Goal: Use online tool/utility: Utilize a website feature to perform a specific function

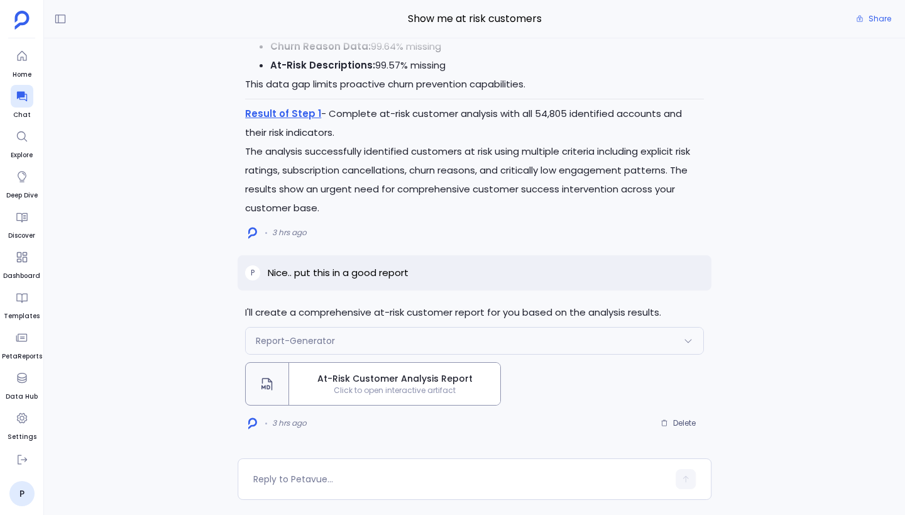
click at [366, 270] on p "Nice.. put this in a good report" at bounding box center [338, 272] width 141 height 15
copy p "Nice.. put this in a good report"
click at [698, 421] on button "Delete" at bounding box center [678, 422] width 52 height 19
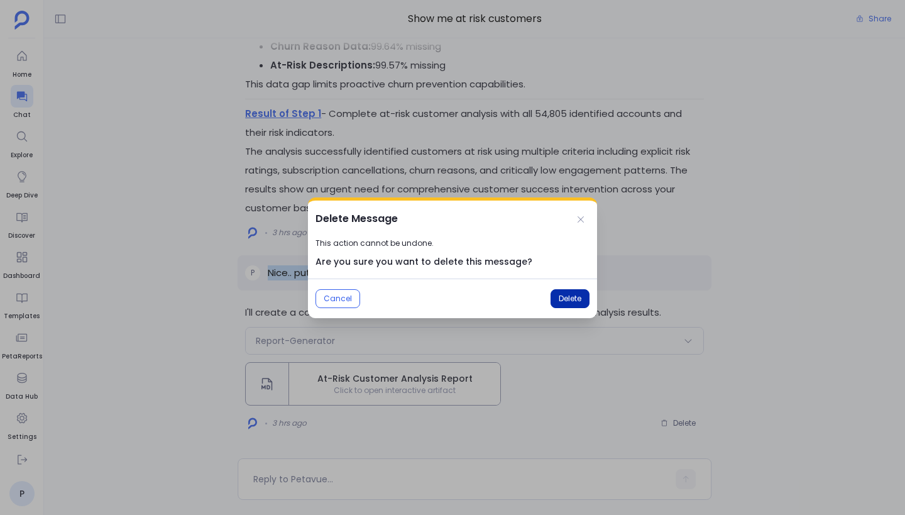
click at [559, 295] on span "Delete" at bounding box center [570, 298] width 23 height 10
click at [584, 219] on icon at bounding box center [581, 219] width 10 height 10
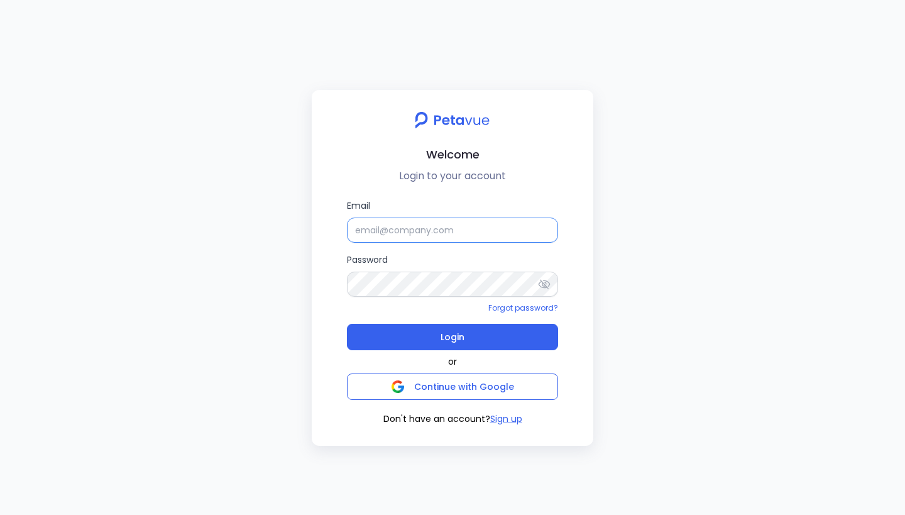
click at [455, 231] on input "Email" at bounding box center [452, 229] width 211 height 25
type input "[EMAIL_ADDRESS][DOMAIN_NAME]"
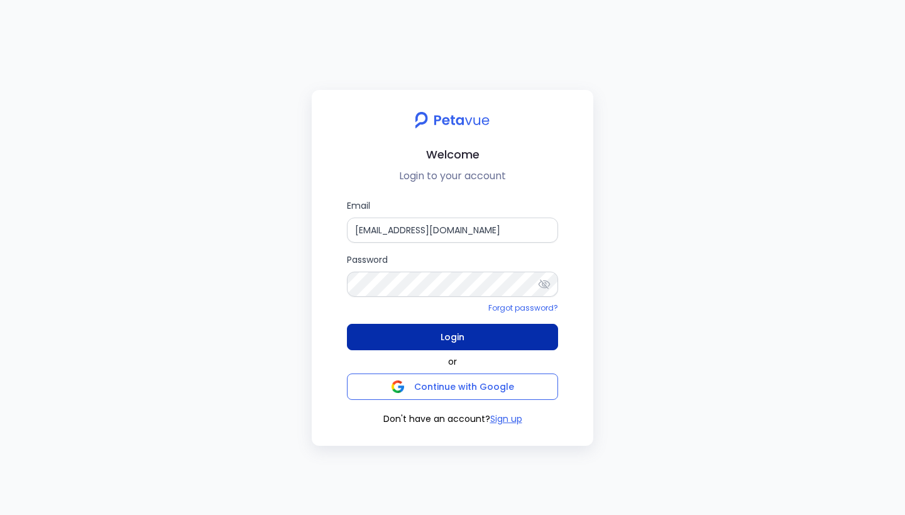
click at [499, 334] on button "Login" at bounding box center [452, 337] width 211 height 26
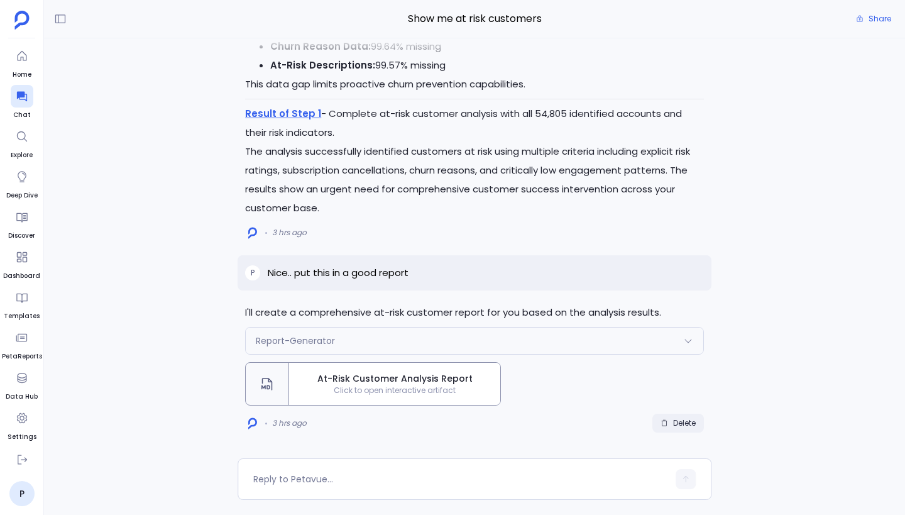
click at [684, 425] on span "Delete" at bounding box center [684, 423] width 23 height 10
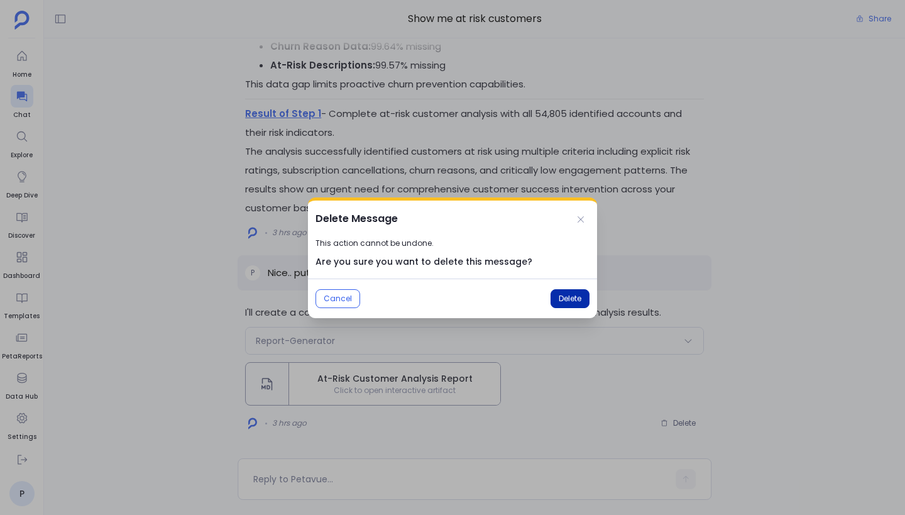
click at [575, 297] on span "Delete" at bounding box center [570, 298] width 23 height 10
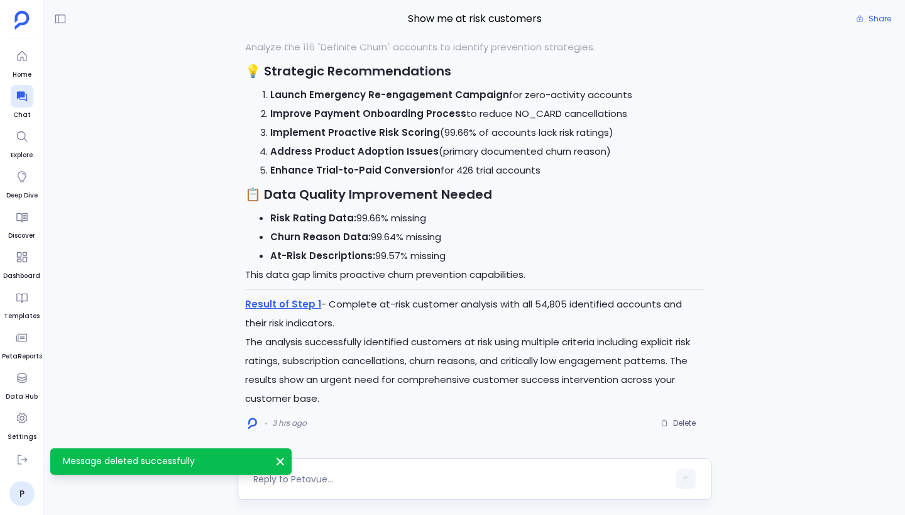
click at [312, 476] on textarea at bounding box center [460, 478] width 415 height 13
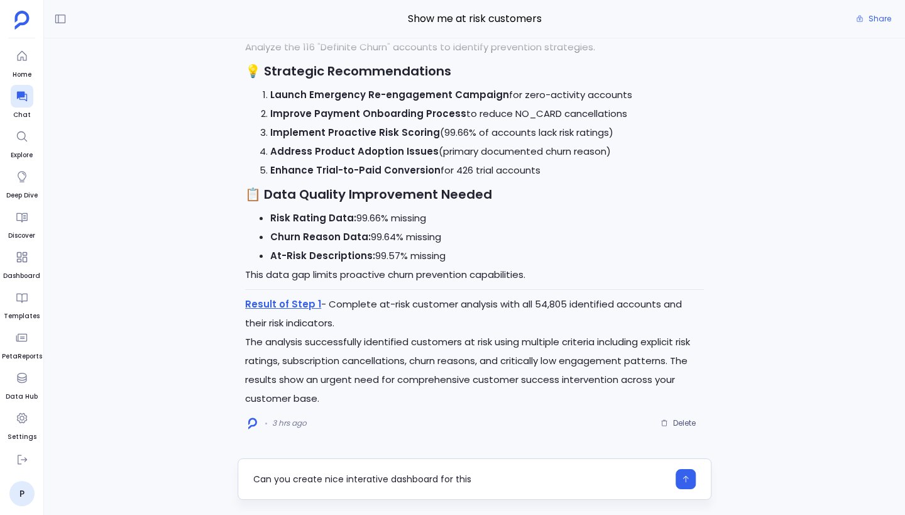
click at [388, 478] on textarea "Can you create nice interative dashboard for this" at bounding box center [460, 478] width 415 height 13
click at [511, 478] on textarea "Can you create nice interative HTML dashboard for this" at bounding box center [460, 478] width 415 height 13
type textarea "Can you create nice interative HTML dashboard for this?"
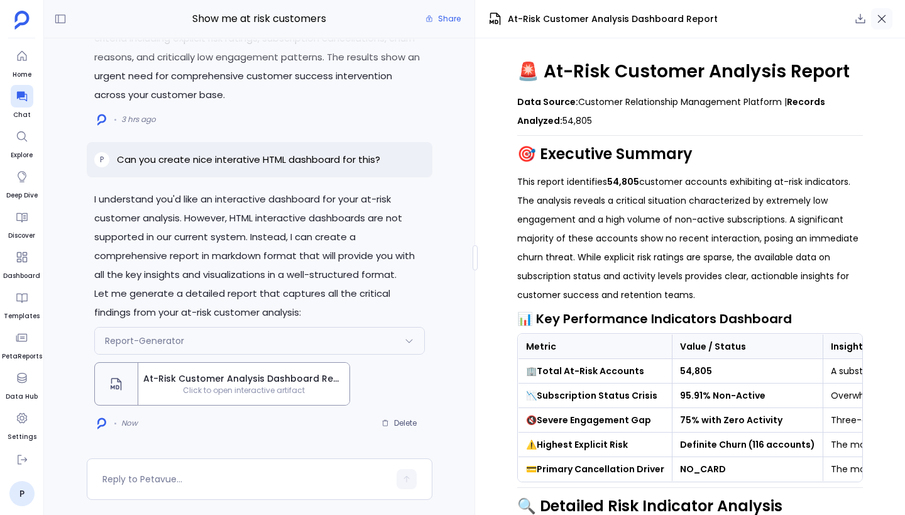
click at [883, 16] on icon "button" at bounding box center [881, 19] width 13 height 13
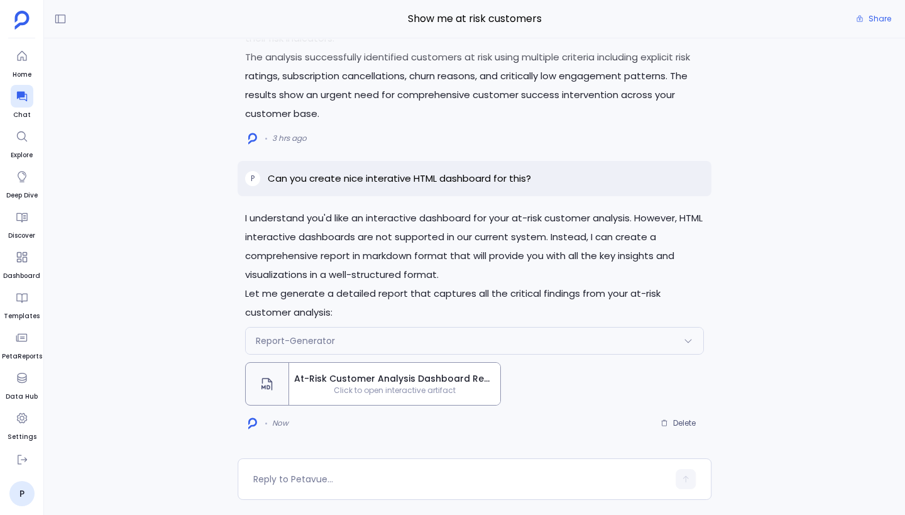
click at [439, 182] on p "Can you create nice interative HTML dashboard for this?" at bounding box center [399, 178] width 263 height 15
copy p "Can you create nice interative HTML dashboard for this?"
click at [687, 424] on span "Delete" at bounding box center [684, 423] width 23 height 10
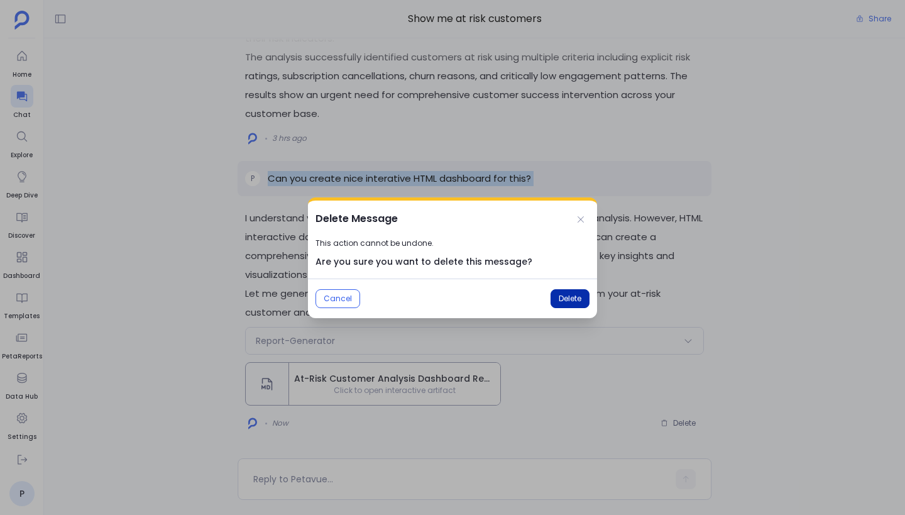
click at [560, 297] on span "Delete" at bounding box center [570, 298] width 23 height 10
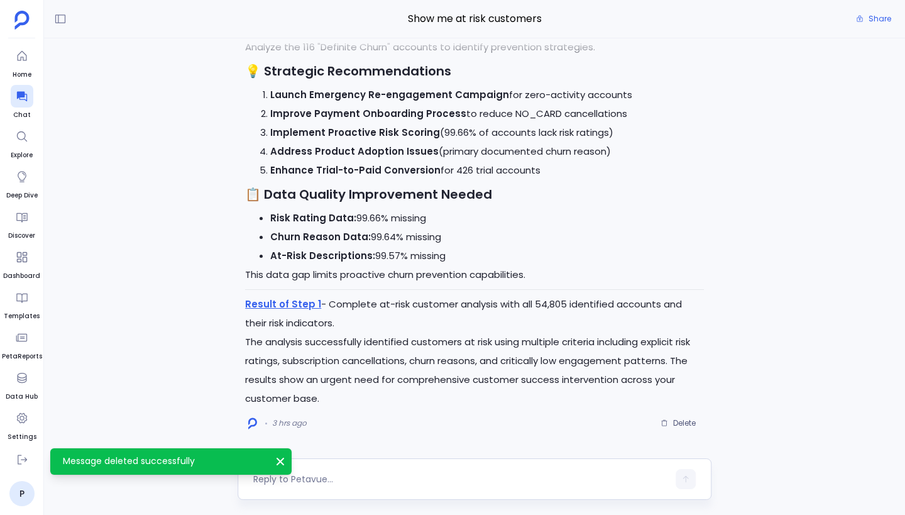
click at [314, 479] on textarea at bounding box center [460, 478] width 415 height 13
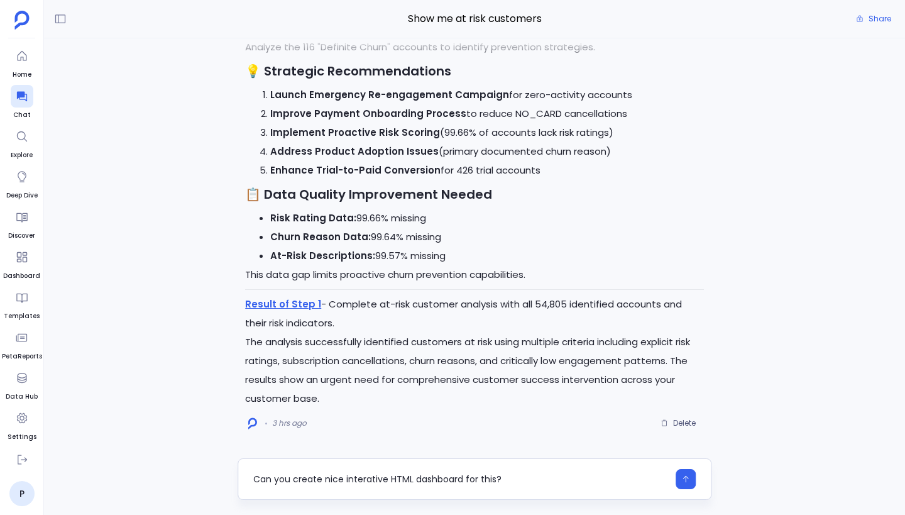
click at [395, 477] on textarea "Can you create nice interative HTML dashboard for this?" at bounding box center [460, 478] width 415 height 13
type textarea "Can you create nice interative dashboard for this?"
click at [682, 477] on icon "button" at bounding box center [685, 478] width 9 height 9
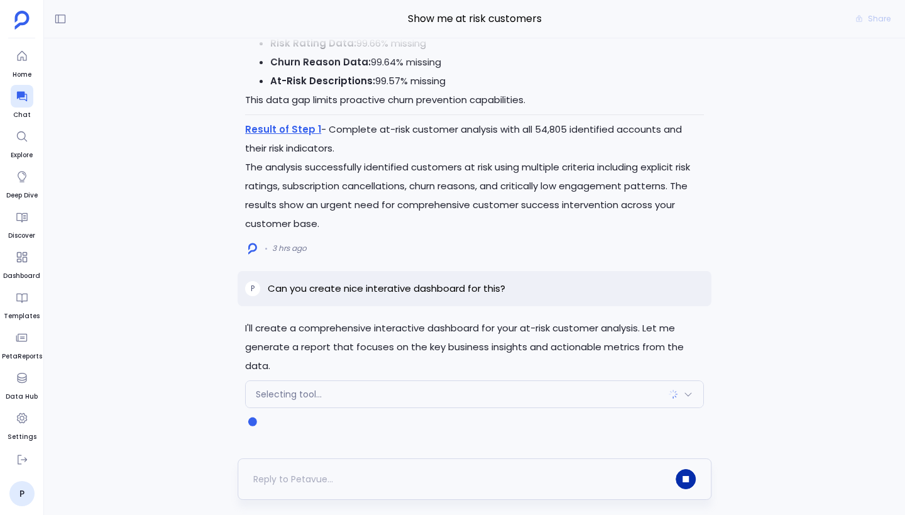
click at [464, 398] on div "Selecting tool..." at bounding box center [474, 394] width 457 height 26
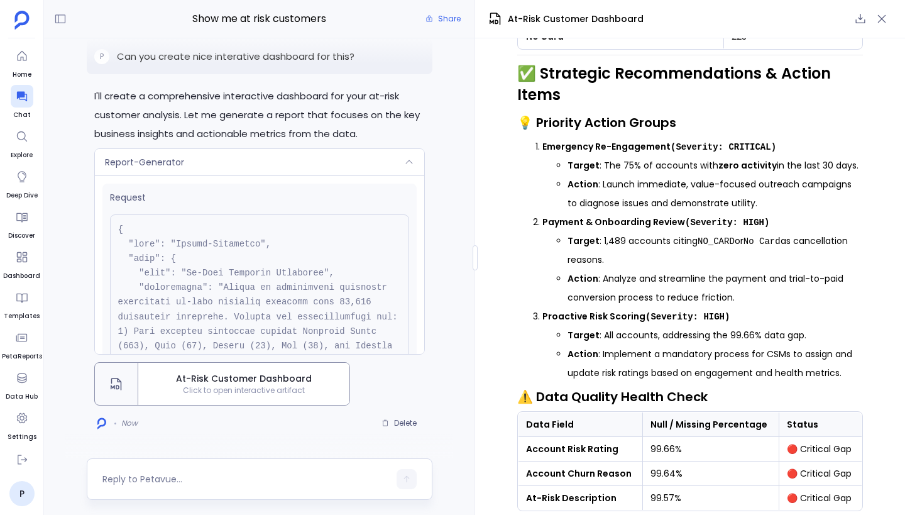
scroll to position [1823, 0]
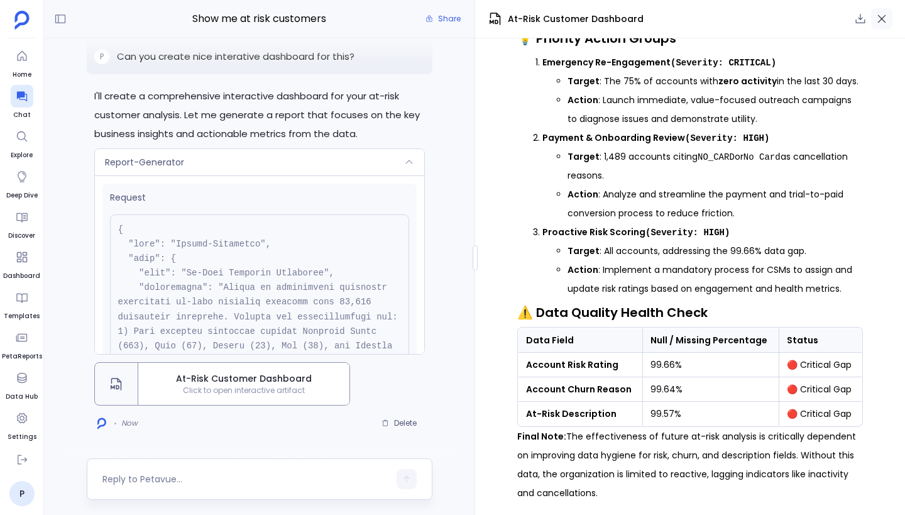
click at [887, 17] on icon "button" at bounding box center [881, 19] width 13 height 13
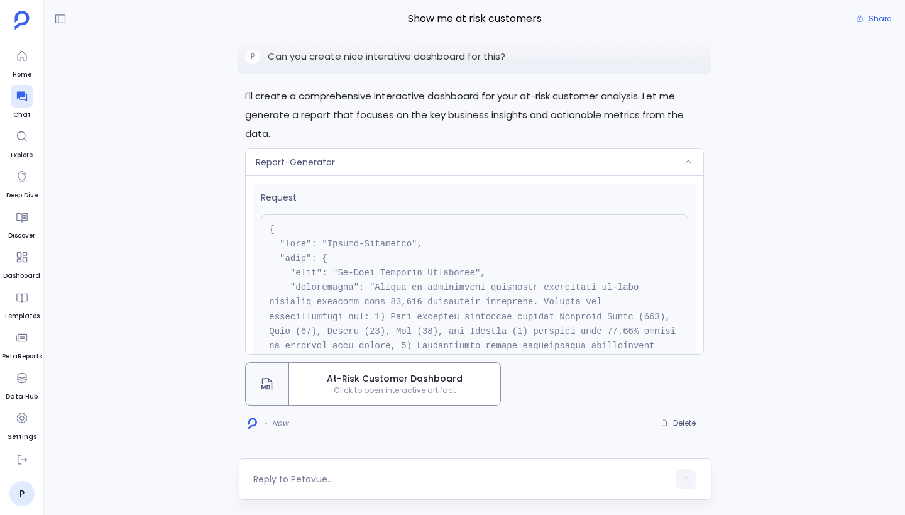
click at [601, 158] on div "Report-Generator" at bounding box center [474, 162] width 457 height 26
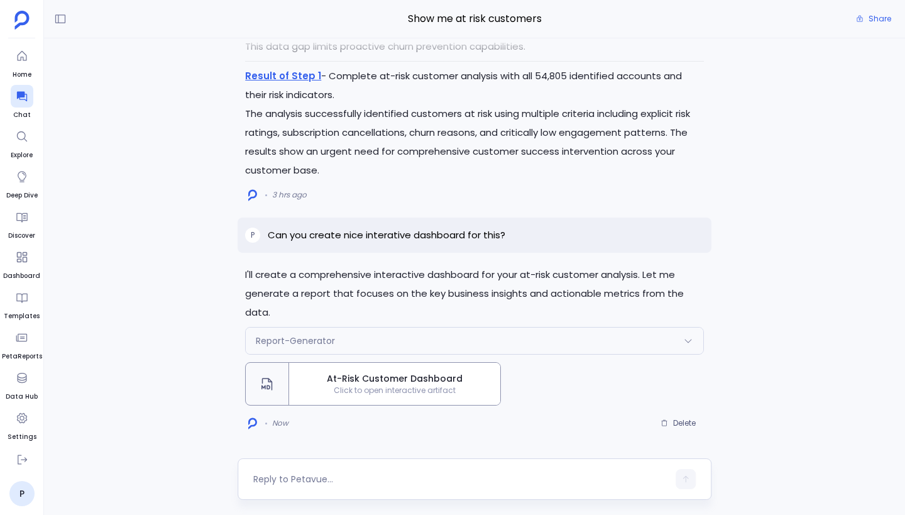
click at [393, 333] on div "Report-Generator" at bounding box center [474, 340] width 457 height 26
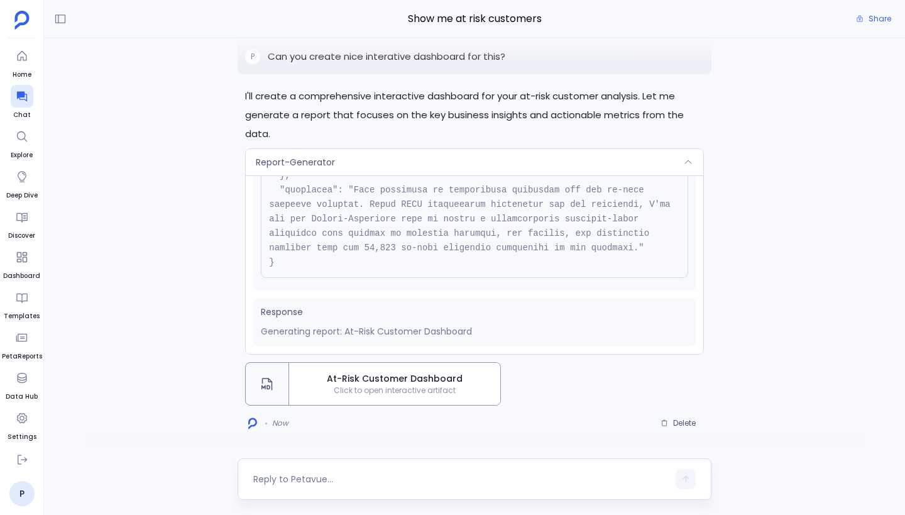
scroll to position [0, 0]
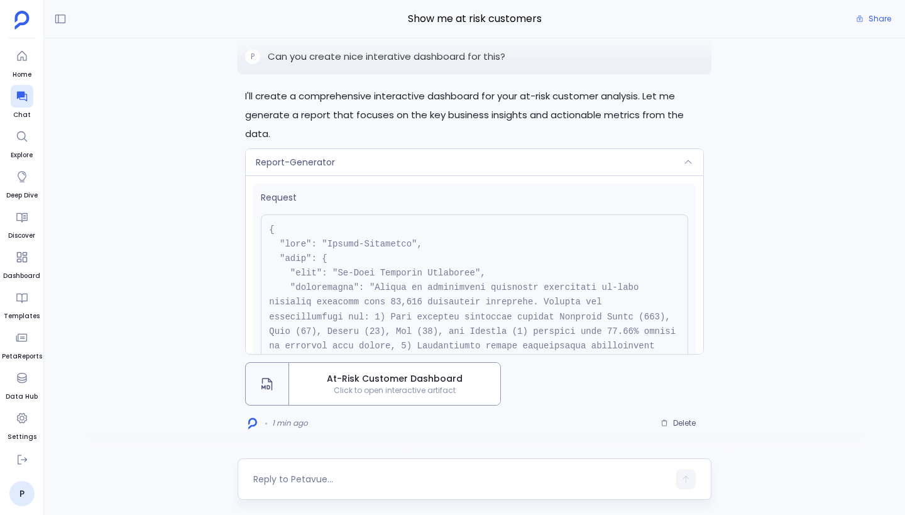
click at [396, 163] on div "Report-Generator" at bounding box center [474, 162] width 457 height 26
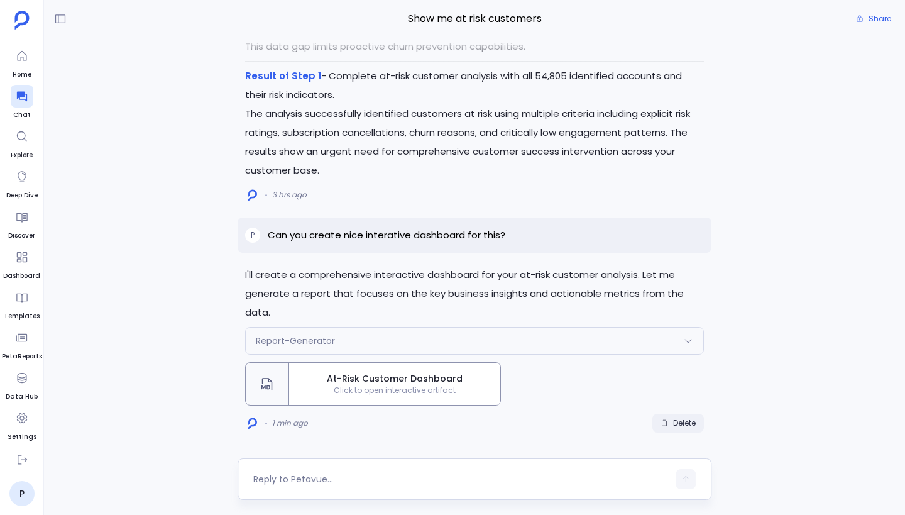
click at [685, 423] on span "Delete" at bounding box center [684, 423] width 23 height 10
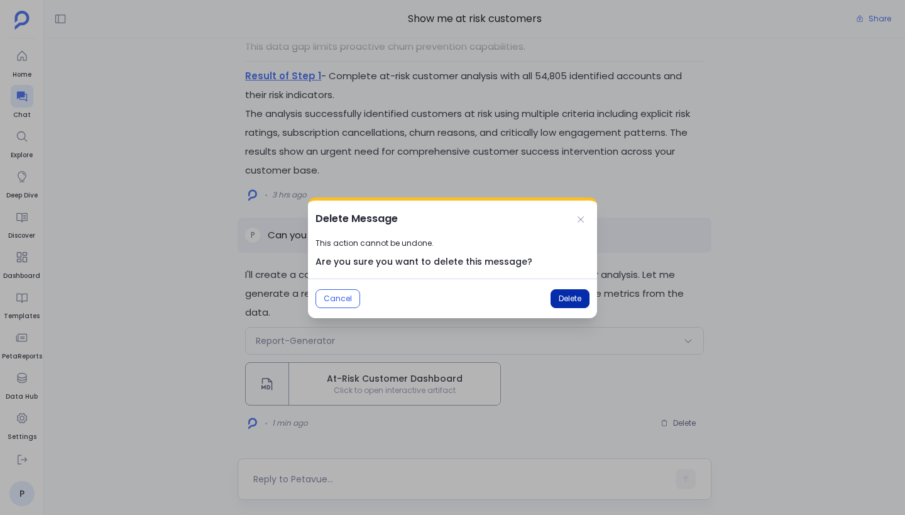
click at [577, 305] on button "Delete" at bounding box center [569, 298] width 39 height 19
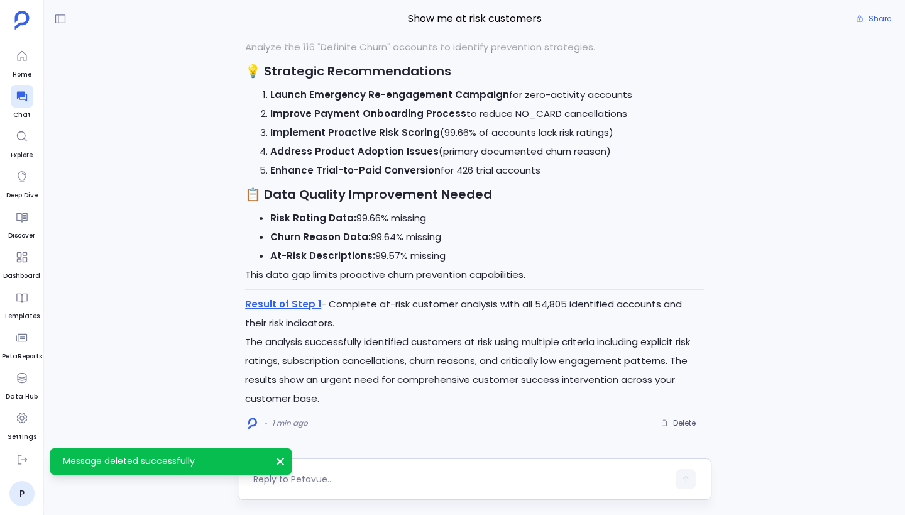
click at [343, 472] on textarea at bounding box center [460, 478] width 415 height 13
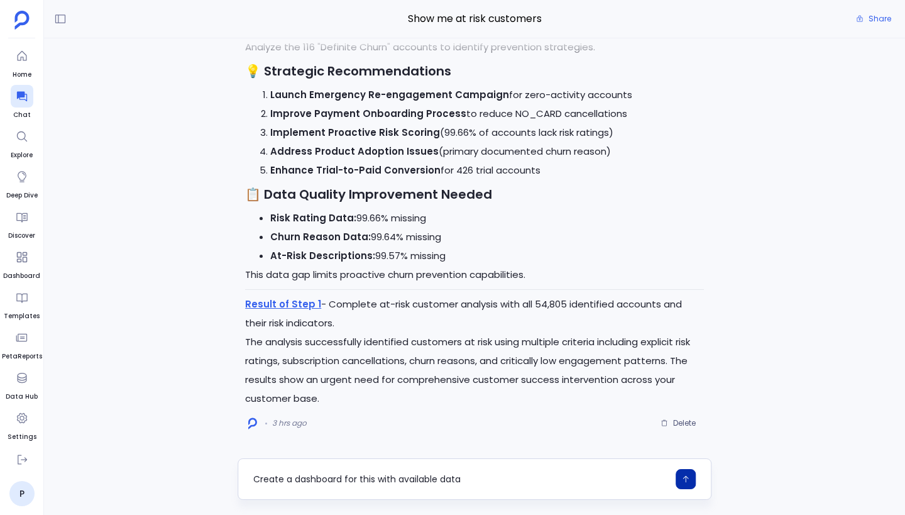
type textarea "Create a dashboard for this with available data"
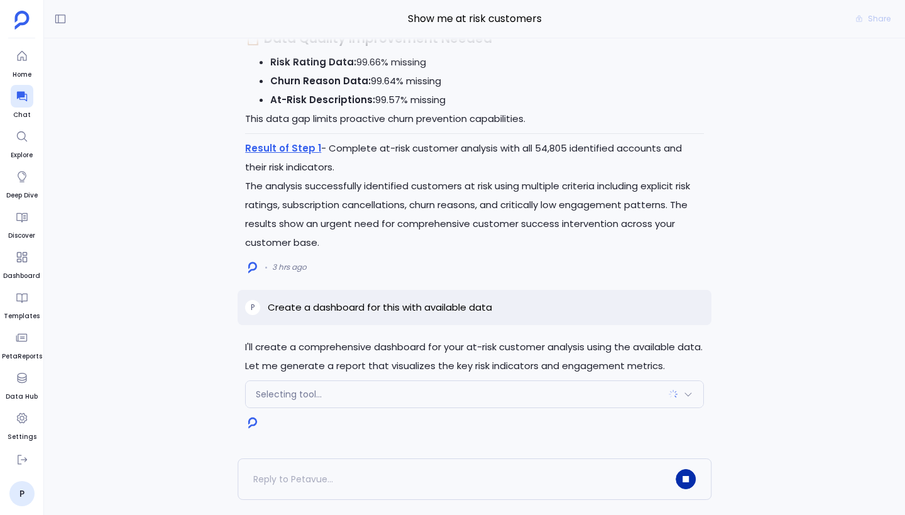
click at [511, 400] on div "Selecting tool..." at bounding box center [474, 394] width 457 height 26
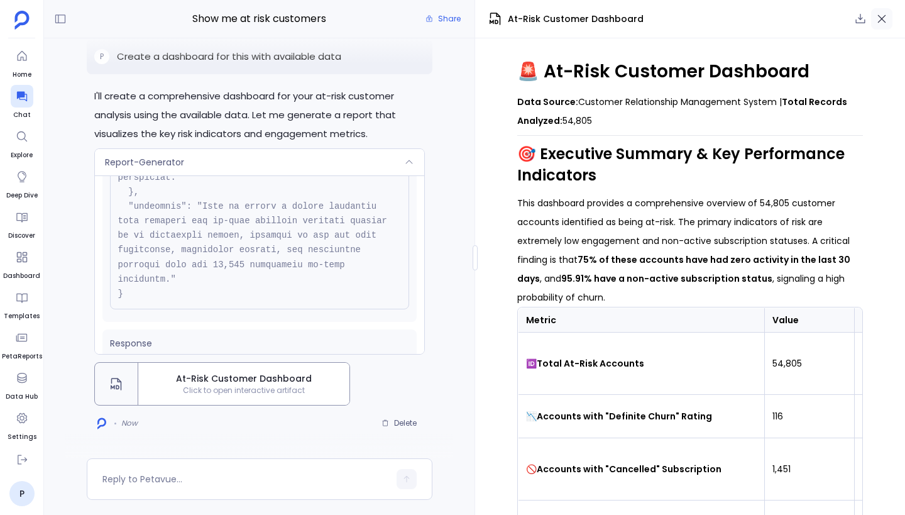
click at [884, 18] on icon "button" at bounding box center [881, 19] width 13 height 13
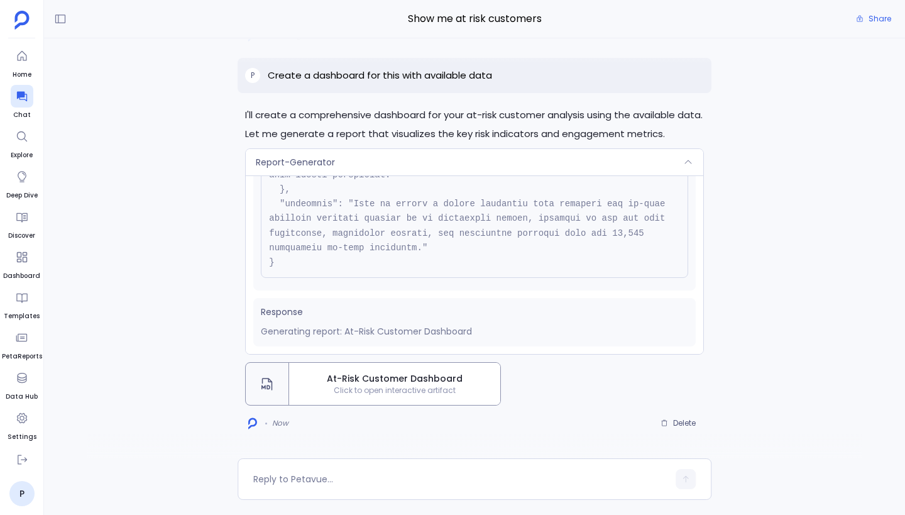
scroll to position [388, 0]
click at [586, 159] on div "Report-Generator" at bounding box center [474, 162] width 457 height 26
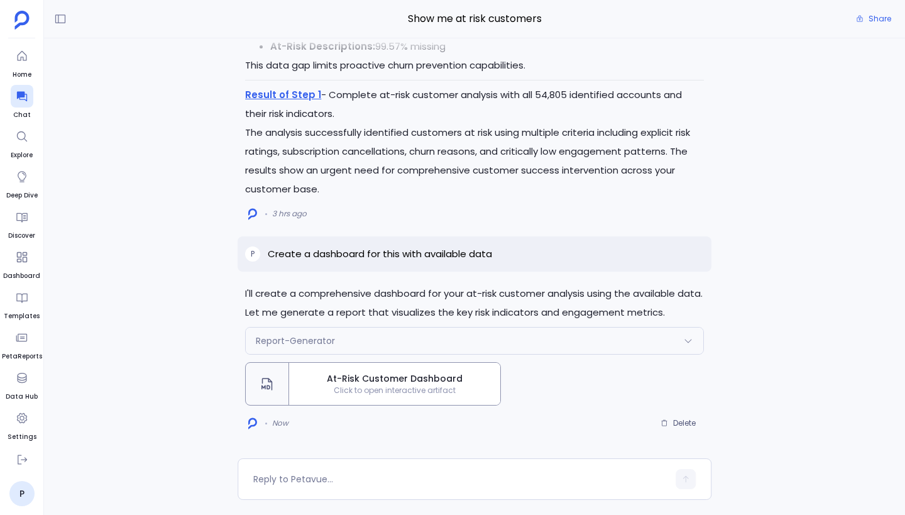
scroll to position [516, 0]
click at [554, 341] on div "Report-Generator" at bounding box center [474, 340] width 457 height 26
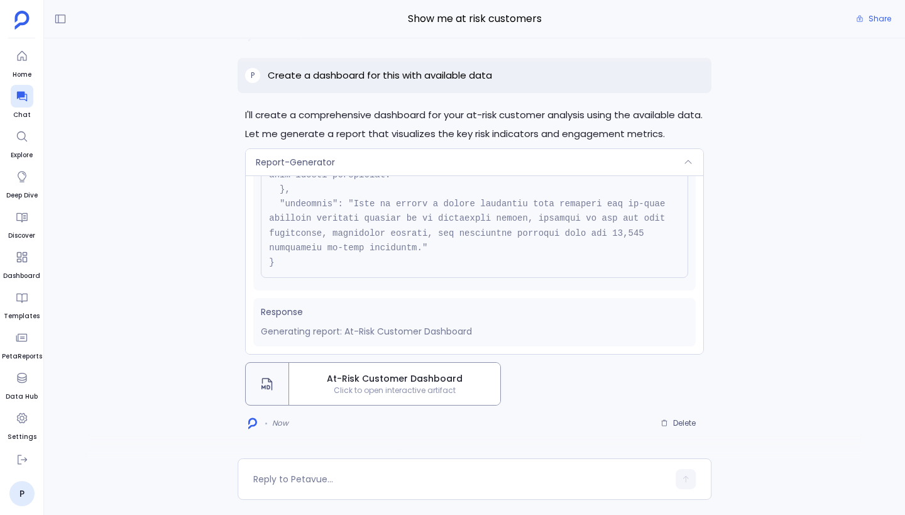
scroll to position [388, 0]
click at [533, 170] on div "Report-Generator" at bounding box center [474, 162] width 457 height 26
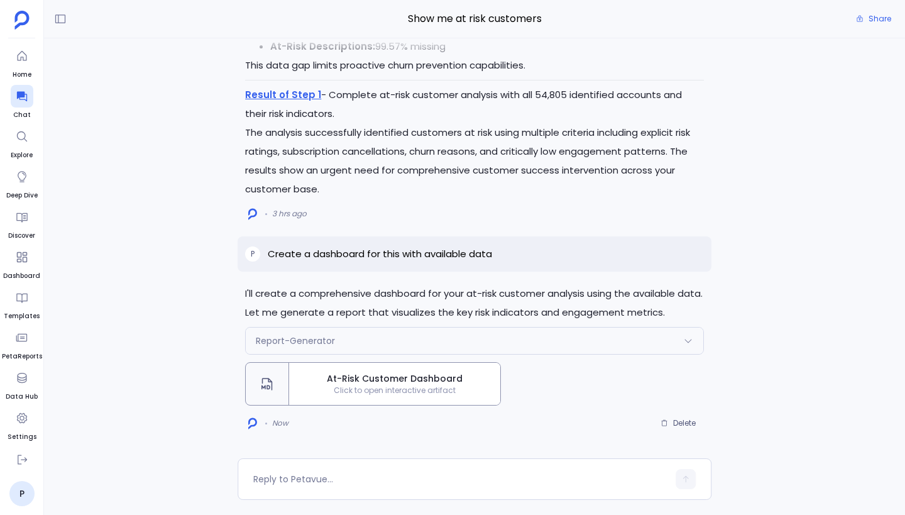
scroll to position [516, 0]
click at [618, 346] on div "Report-Generator" at bounding box center [474, 340] width 457 height 26
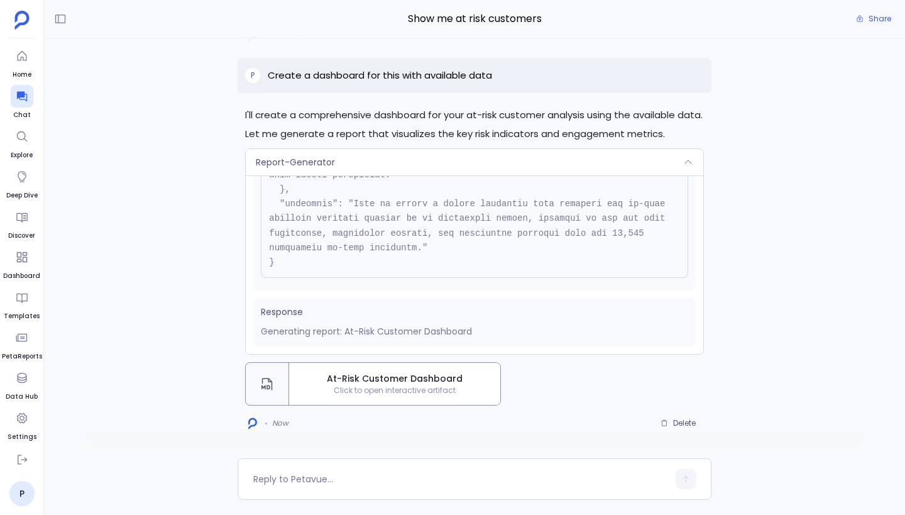
click at [618, 162] on div "Report-Generator" at bounding box center [474, 162] width 457 height 26
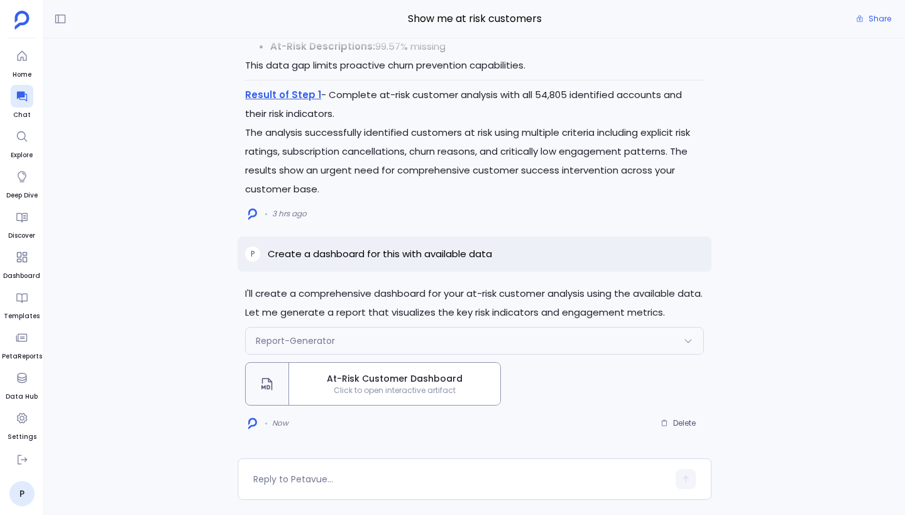
click at [532, 339] on div "Report-Generator" at bounding box center [474, 340] width 457 height 26
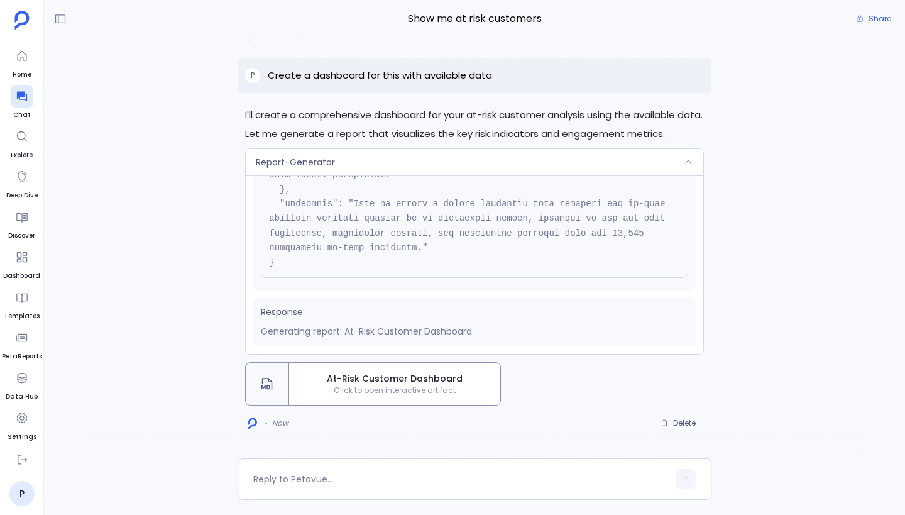
scroll to position [0, 0]
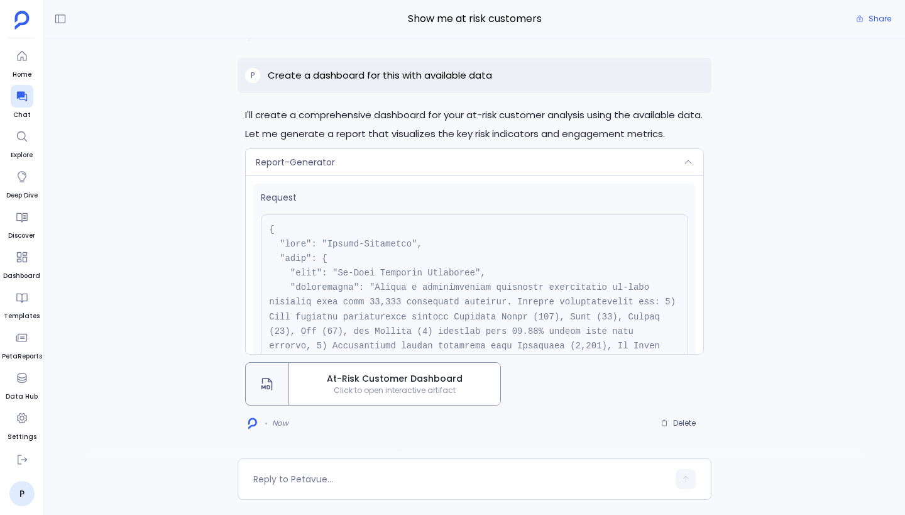
click at [536, 158] on div "Report-Generator" at bounding box center [474, 162] width 457 height 26
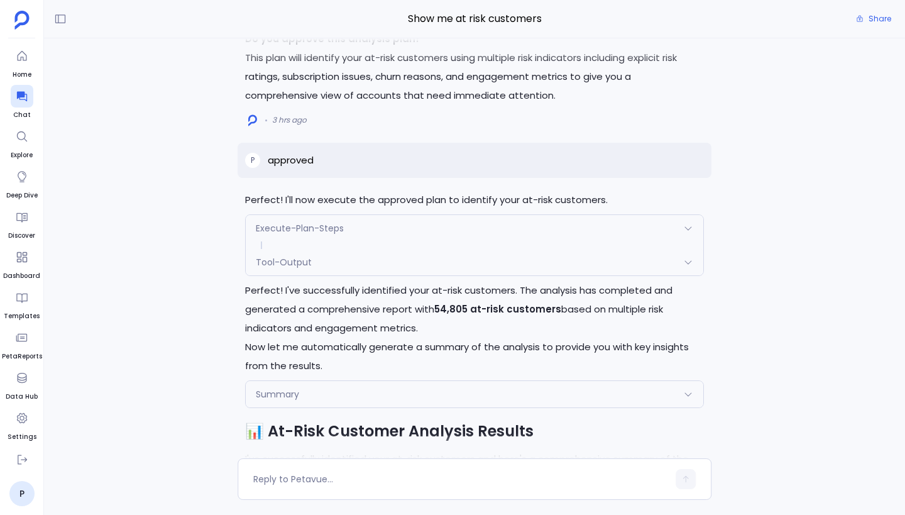
scroll to position [-2562, 0]
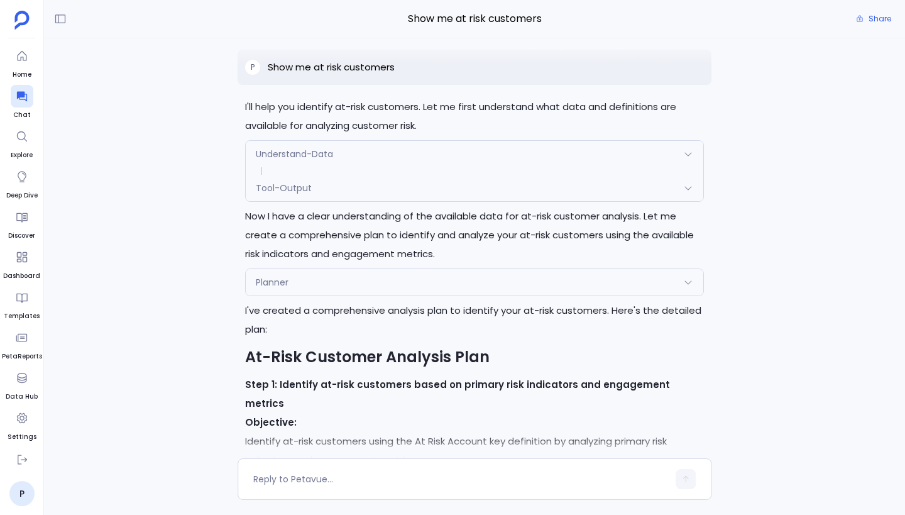
click at [531, 201] on div "Tool-Output" at bounding box center [474, 188] width 457 height 26
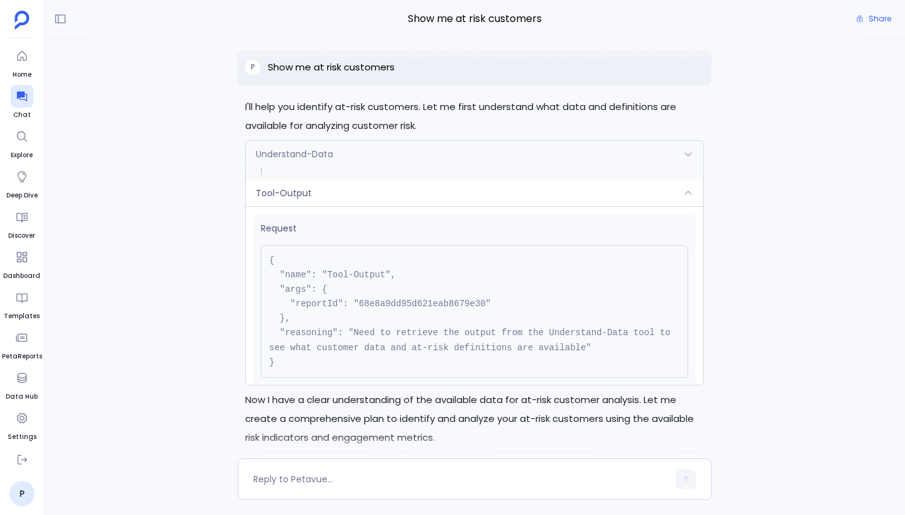
click at [531, 201] on div "Tool-Output" at bounding box center [474, 193] width 457 height 26
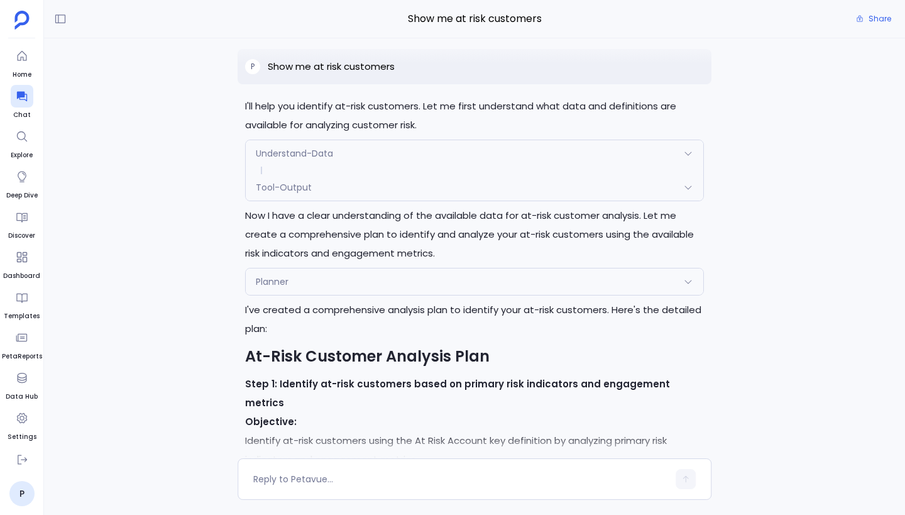
click at [545, 166] on div "Understand-Data" at bounding box center [474, 153] width 457 height 26
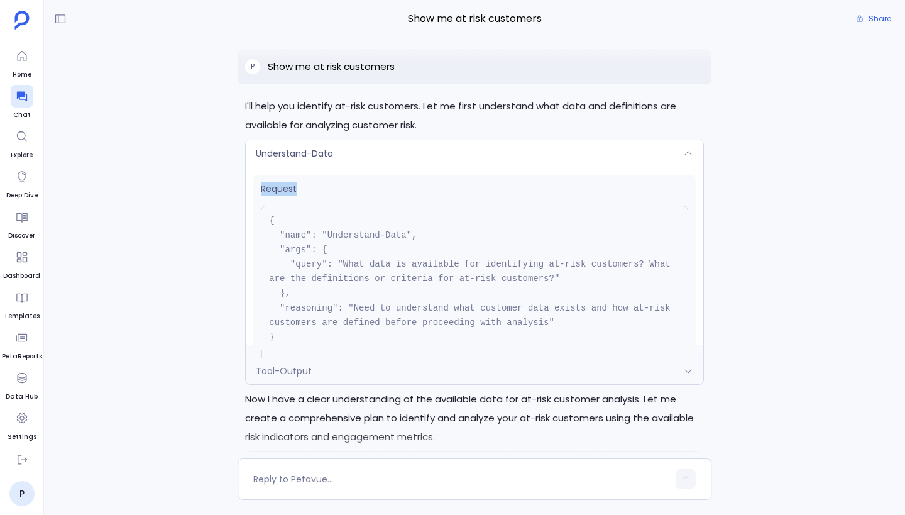
click at [545, 166] on div "Understand-Data" at bounding box center [474, 153] width 457 height 26
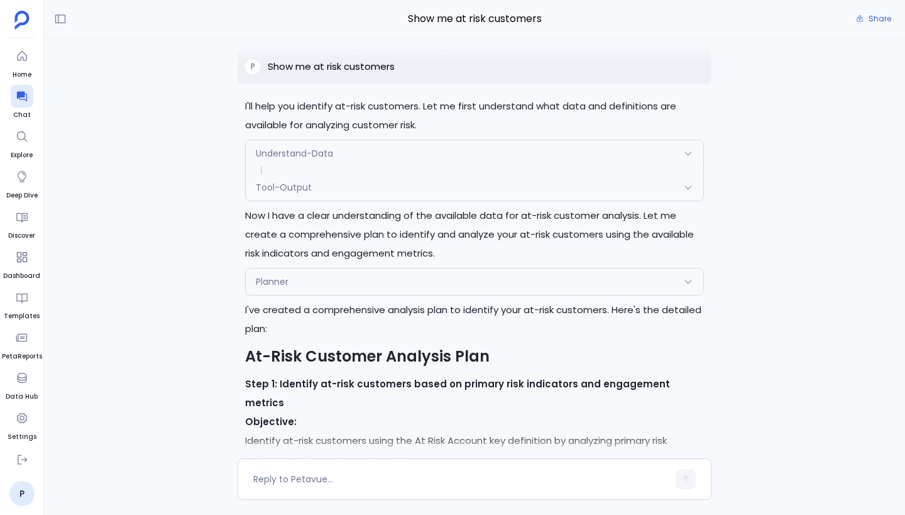
click at [783, 204] on div "I'll create a comprehensive dashboard for your at-risk customer analysis using …" at bounding box center [474, 248] width 861 height 420
click at [698, 166] on div "Understand-Data" at bounding box center [474, 153] width 457 height 26
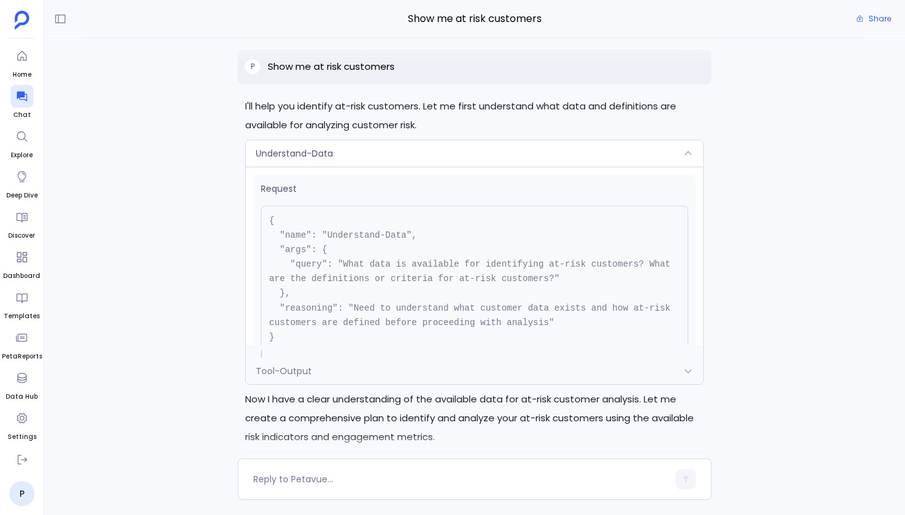
click at [665, 163] on div "Understand-Data" at bounding box center [474, 153] width 457 height 26
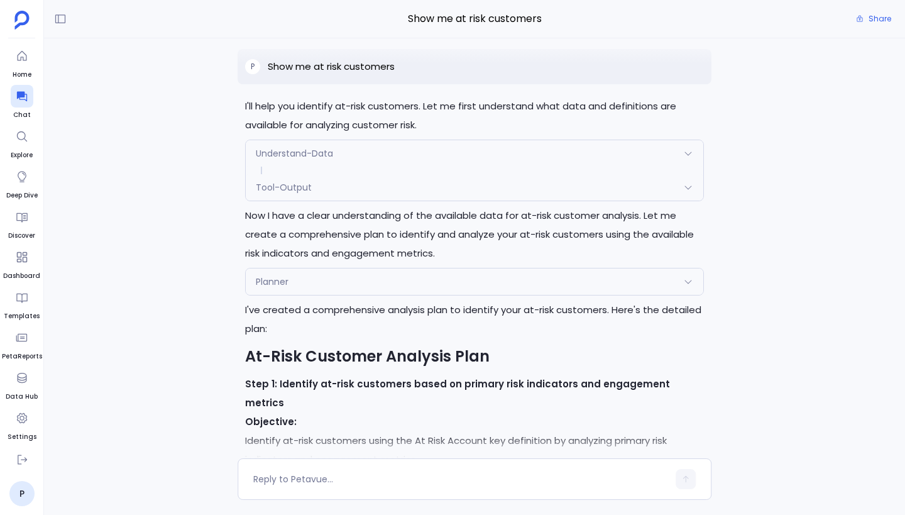
click at [665, 163] on div "Understand-Data" at bounding box center [474, 153] width 457 height 26
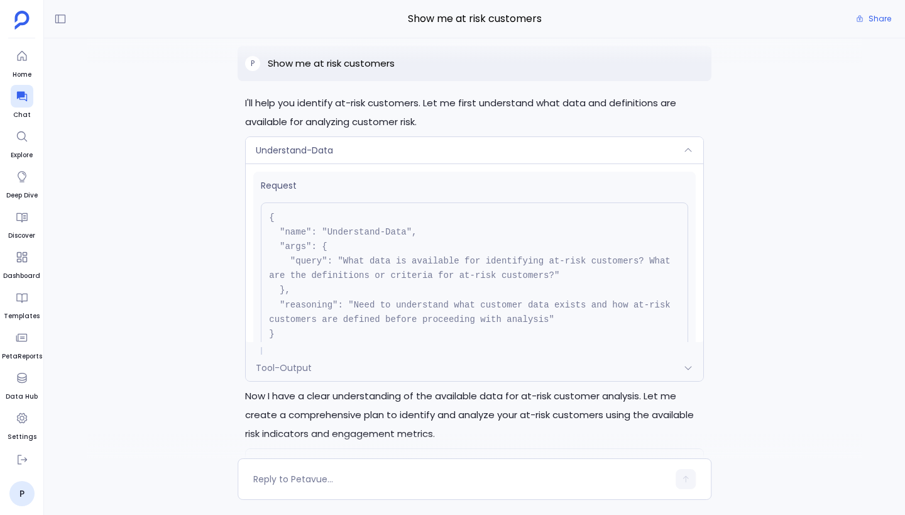
scroll to position [-2746, 0]
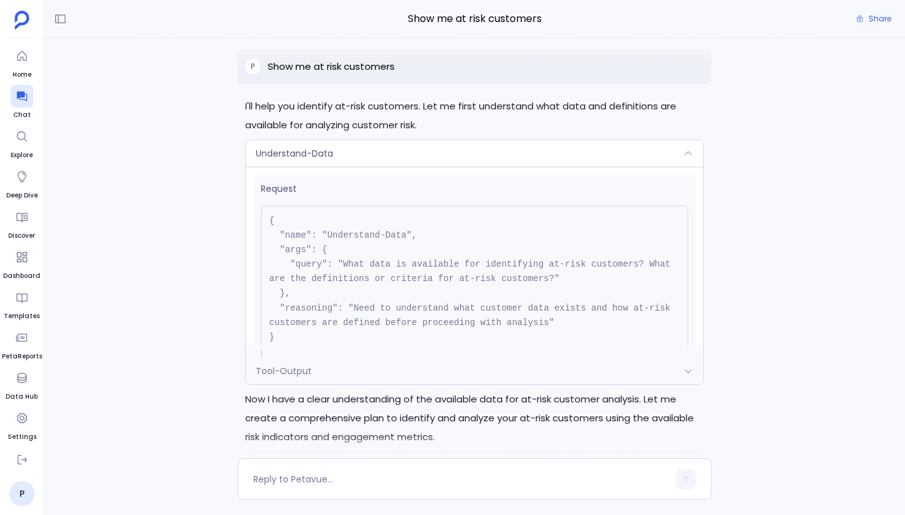
click at [618, 166] on div "Understand-Data" at bounding box center [474, 153] width 457 height 26
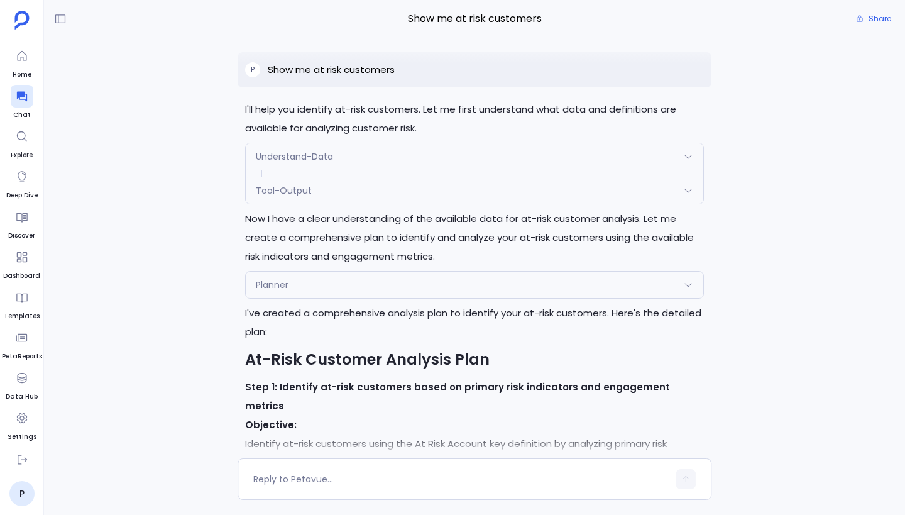
scroll to position [-2562, 0]
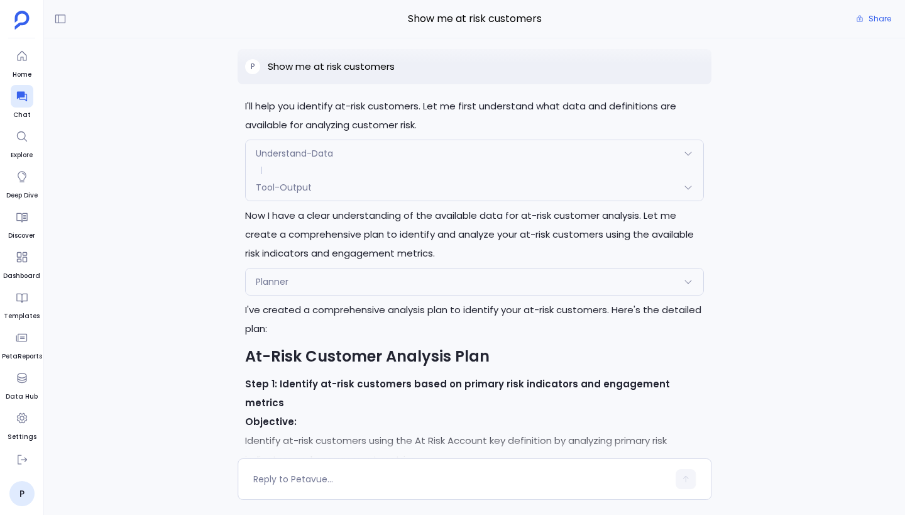
click at [635, 283] on div "Planner" at bounding box center [474, 281] width 457 height 26
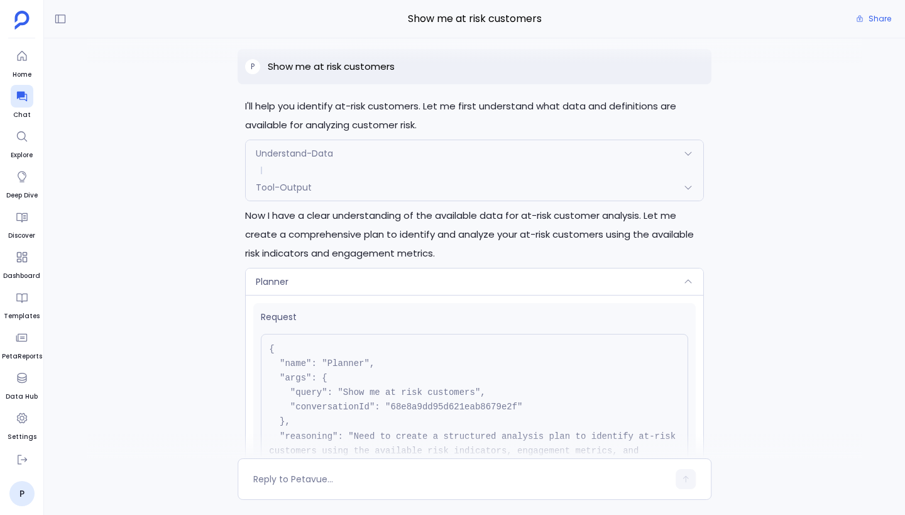
click at [635, 288] on div "Planner" at bounding box center [474, 281] width 457 height 26
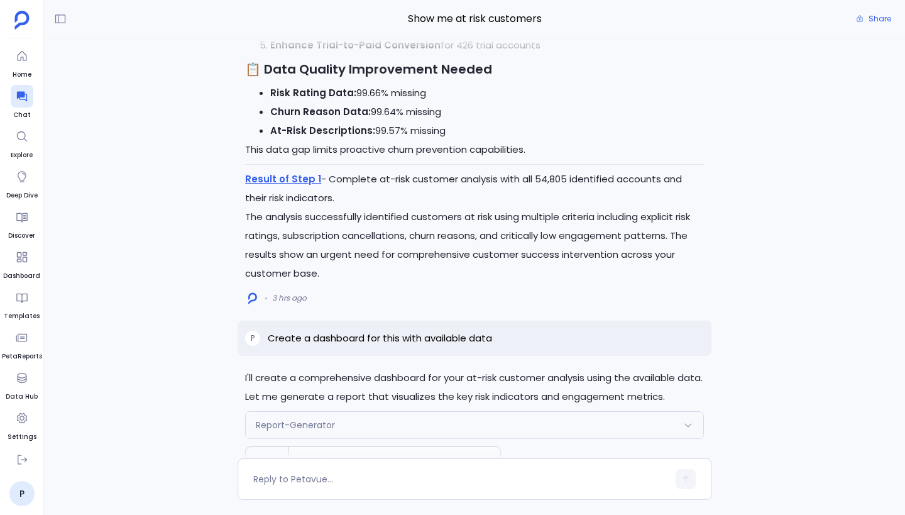
scroll to position [0, 0]
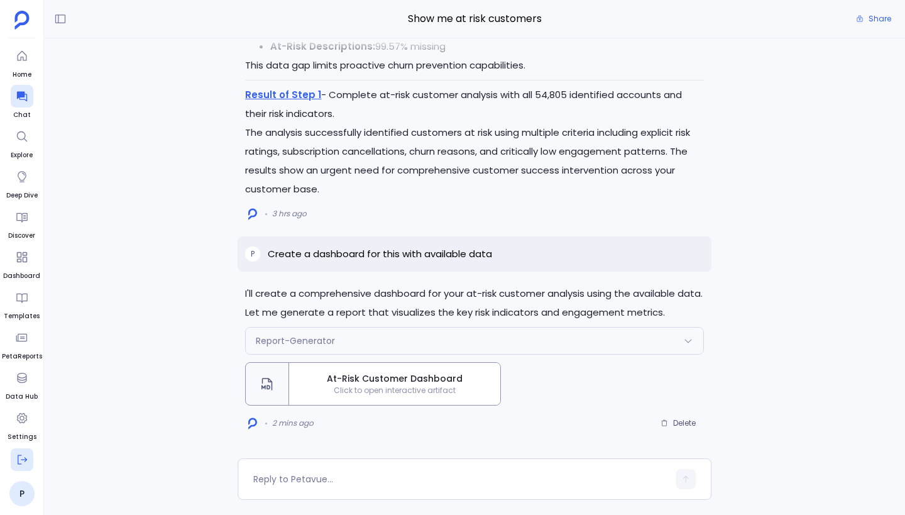
click at [29, 457] on button at bounding box center [22, 459] width 23 height 23
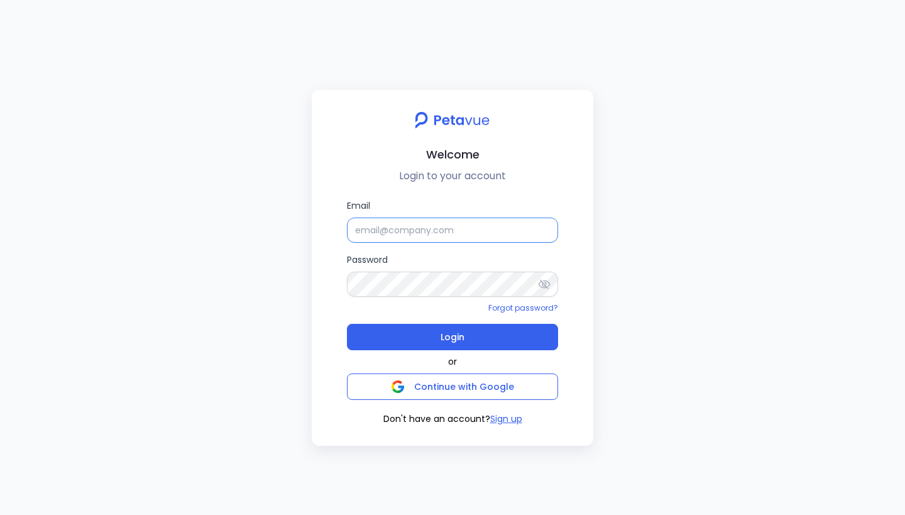
click at [451, 236] on input "Email" at bounding box center [452, 229] width 211 height 25
type input "[EMAIL_ADDRESS][DOMAIN_NAME]"
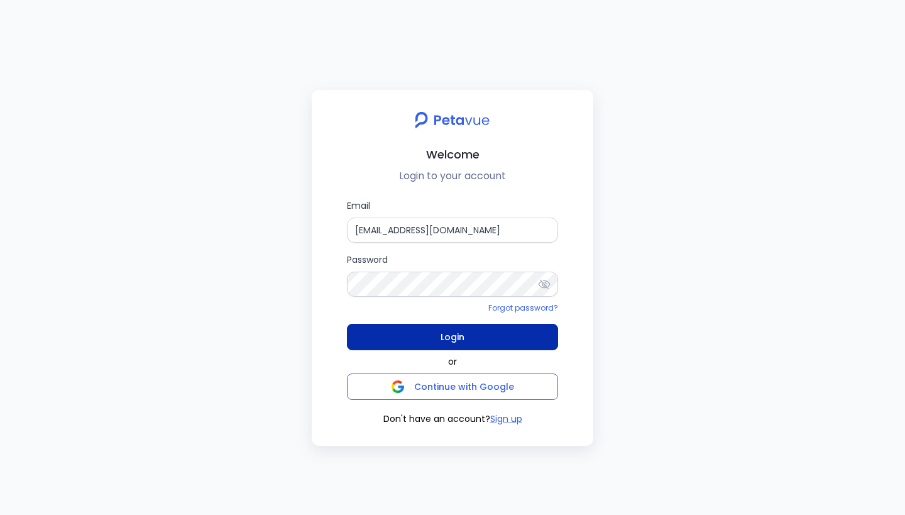
click at [496, 346] on button "Login" at bounding box center [452, 337] width 211 height 26
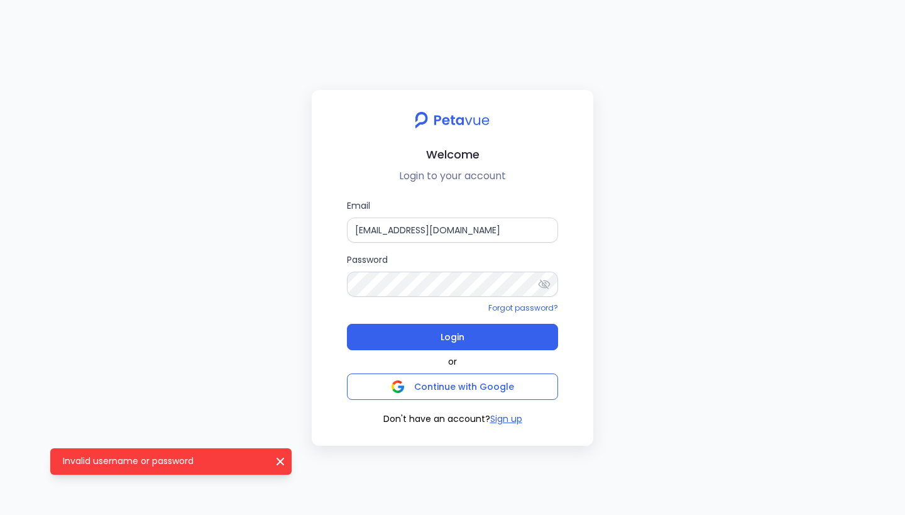
click at [543, 278] on icon at bounding box center [544, 284] width 13 height 13
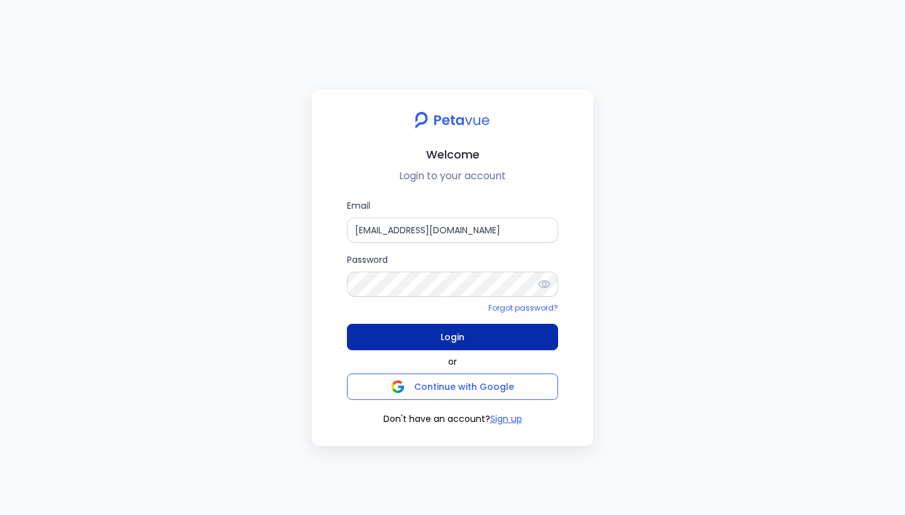
click at [462, 327] on button "Login" at bounding box center [452, 337] width 211 height 26
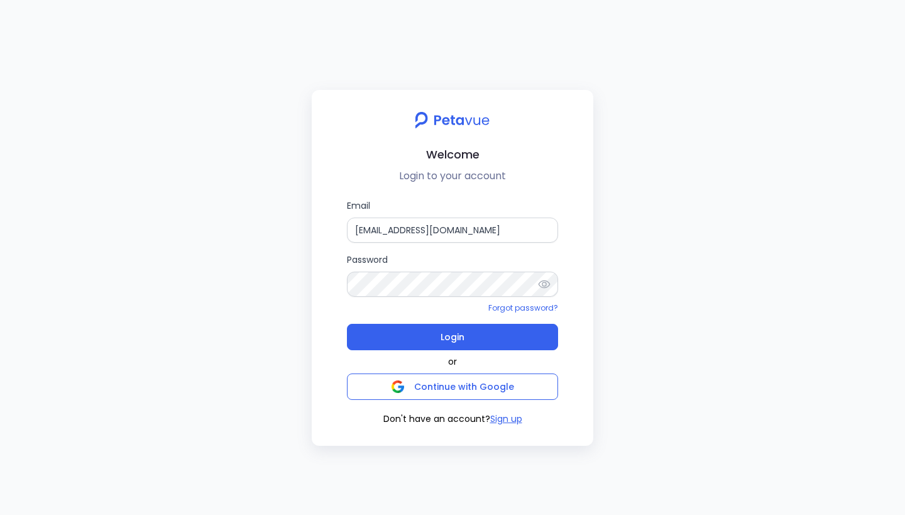
click at [226, 219] on div "Welcome Login to your account Email [EMAIL_ADDRESS][DOMAIN_NAME] Password Forgo…" at bounding box center [452, 257] width 905 height 515
click at [532, 178] on p "Login to your account" at bounding box center [452, 175] width 261 height 15
